Goal: Transaction & Acquisition: Purchase product/service

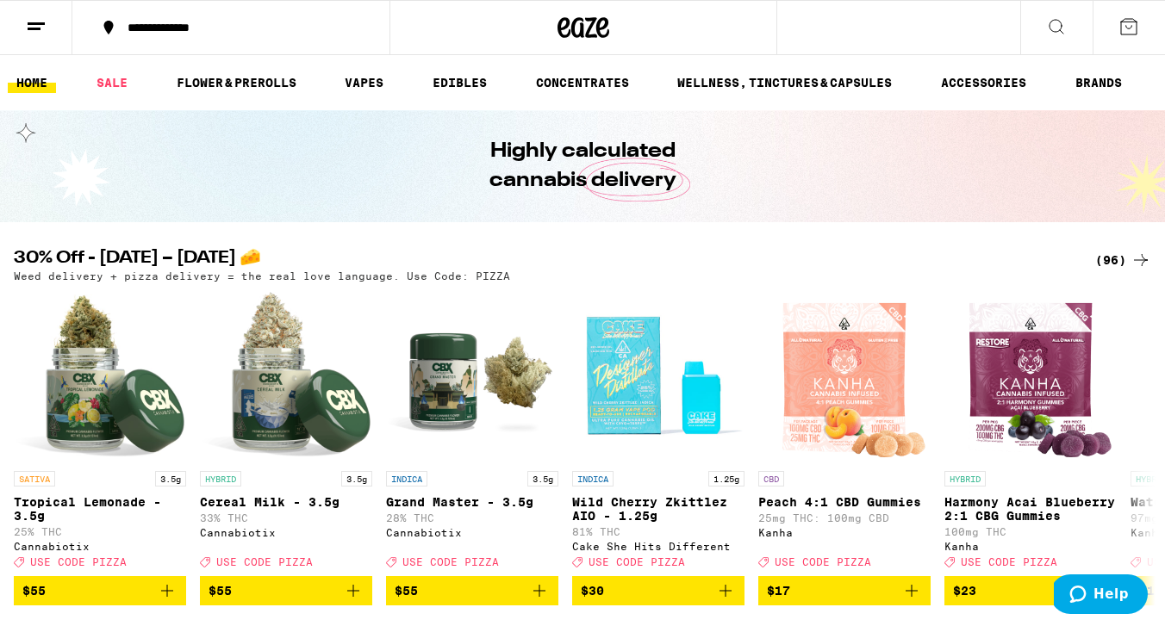
click at [1115, 256] on div "(96)" at bounding box center [1123, 260] width 56 height 21
